Goal: Task Accomplishment & Management: Use online tool/utility

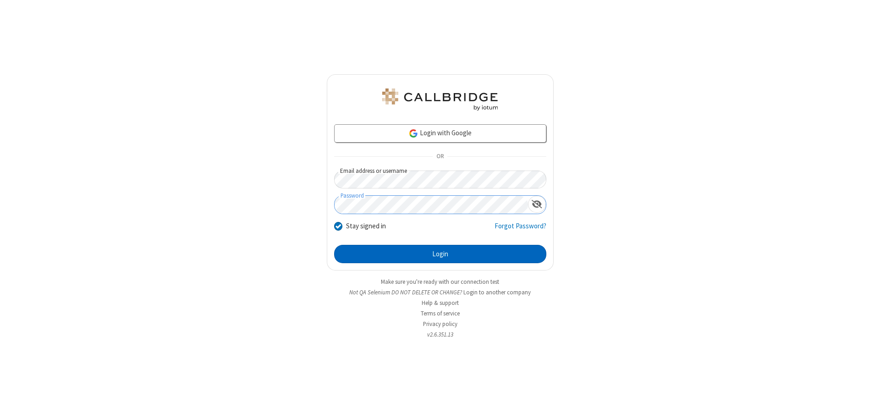
click at [440, 254] on button "Login" at bounding box center [440, 254] width 212 height 18
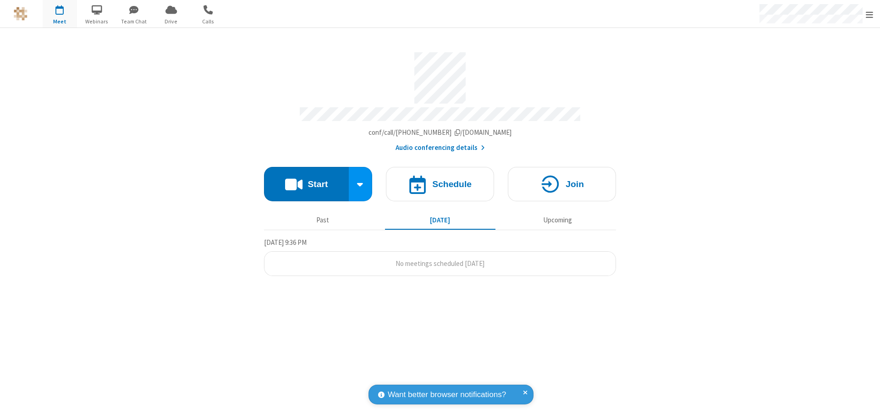
click at [306, 180] on button "Start" at bounding box center [306, 184] width 85 height 34
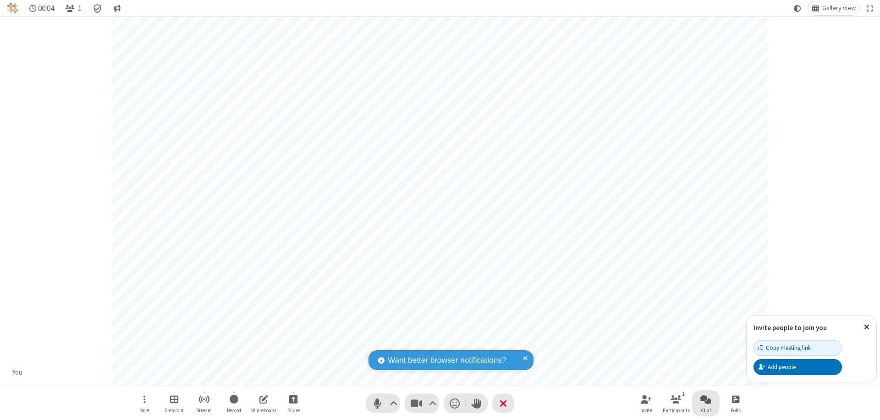
click at [706, 399] on span "Open chat" at bounding box center [706, 398] width 11 height 11
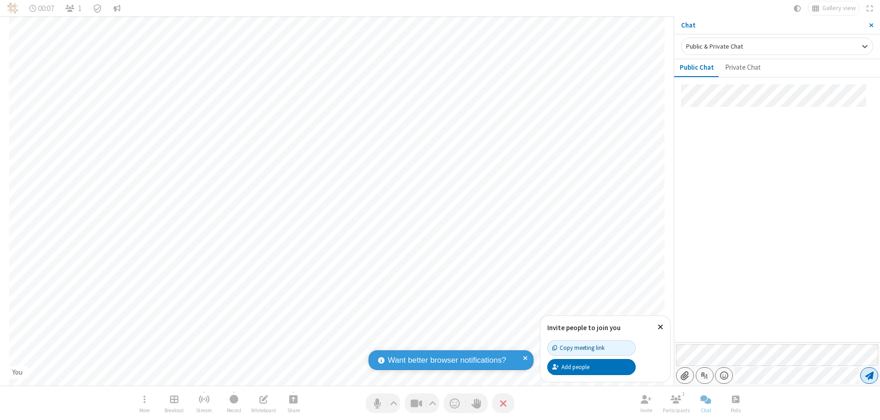
click at [869, 376] on span "Send message" at bounding box center [870, 375] width 8 height 9
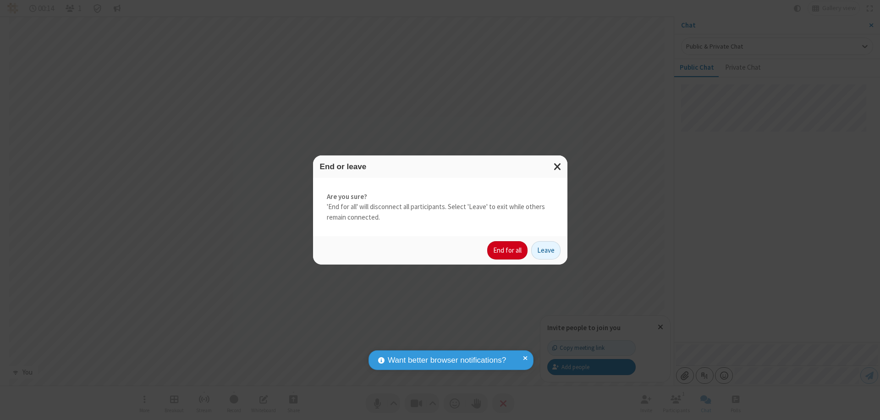
click at [508, 250] on button "End for all" at bounding box center [507, 250] width 40 height 18
